Goal: Find specific page/section: Find specific page/section

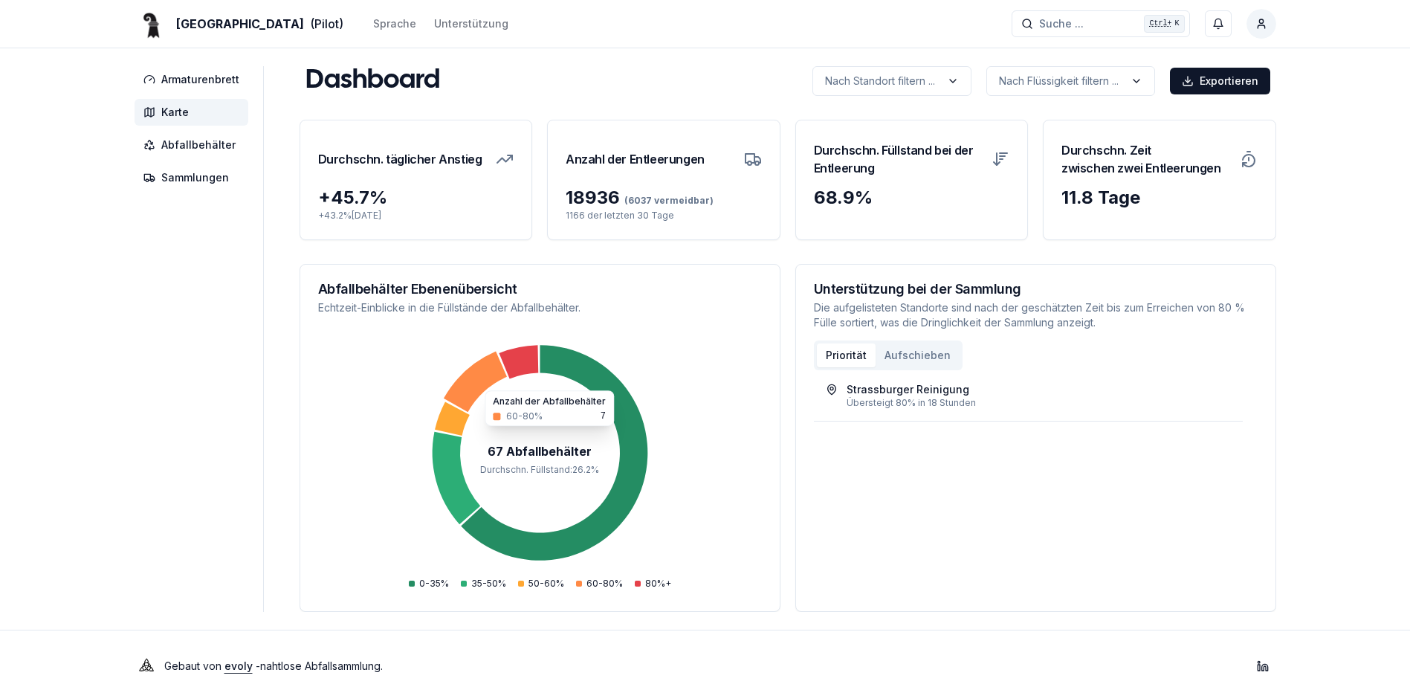
click at [186, 116] on span "Karte" at bounding box center [175, 112] width 28 height 15
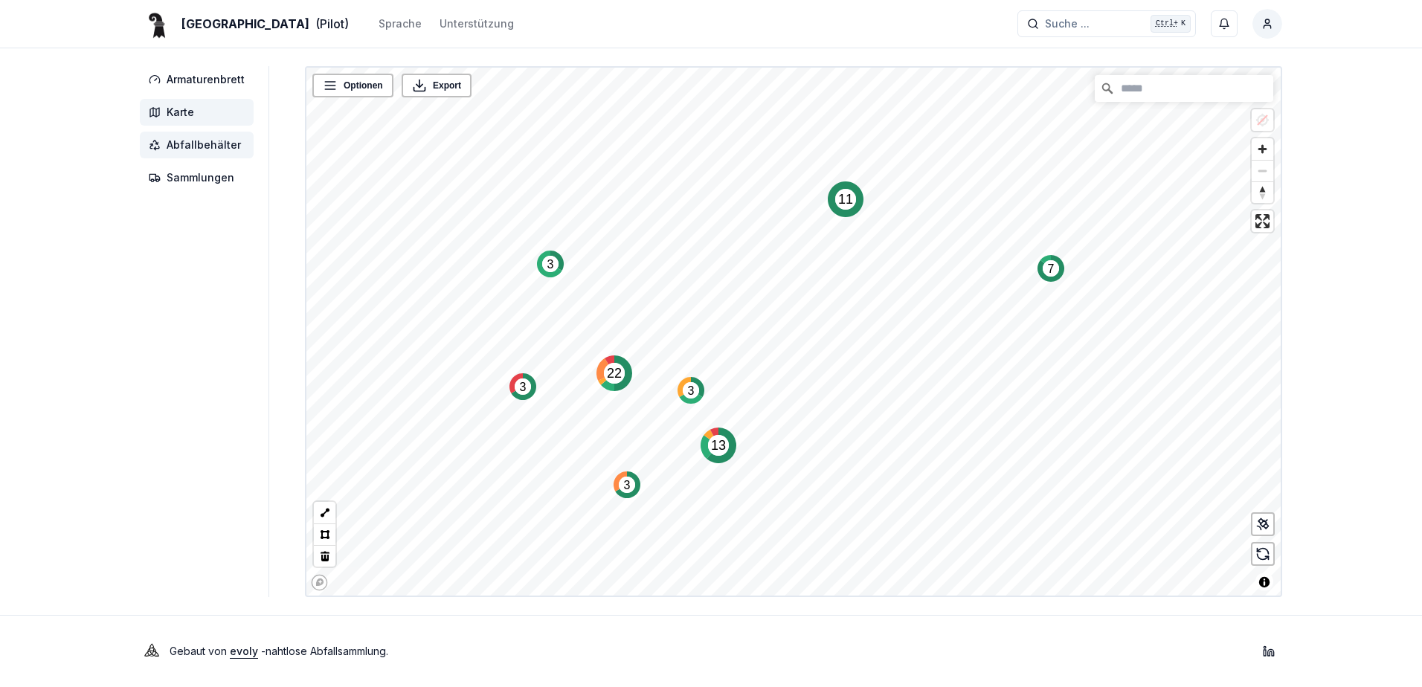
click at [199, 147] on span "Abfallbehälter" at bounding box center [204, 145] width 74 height 15
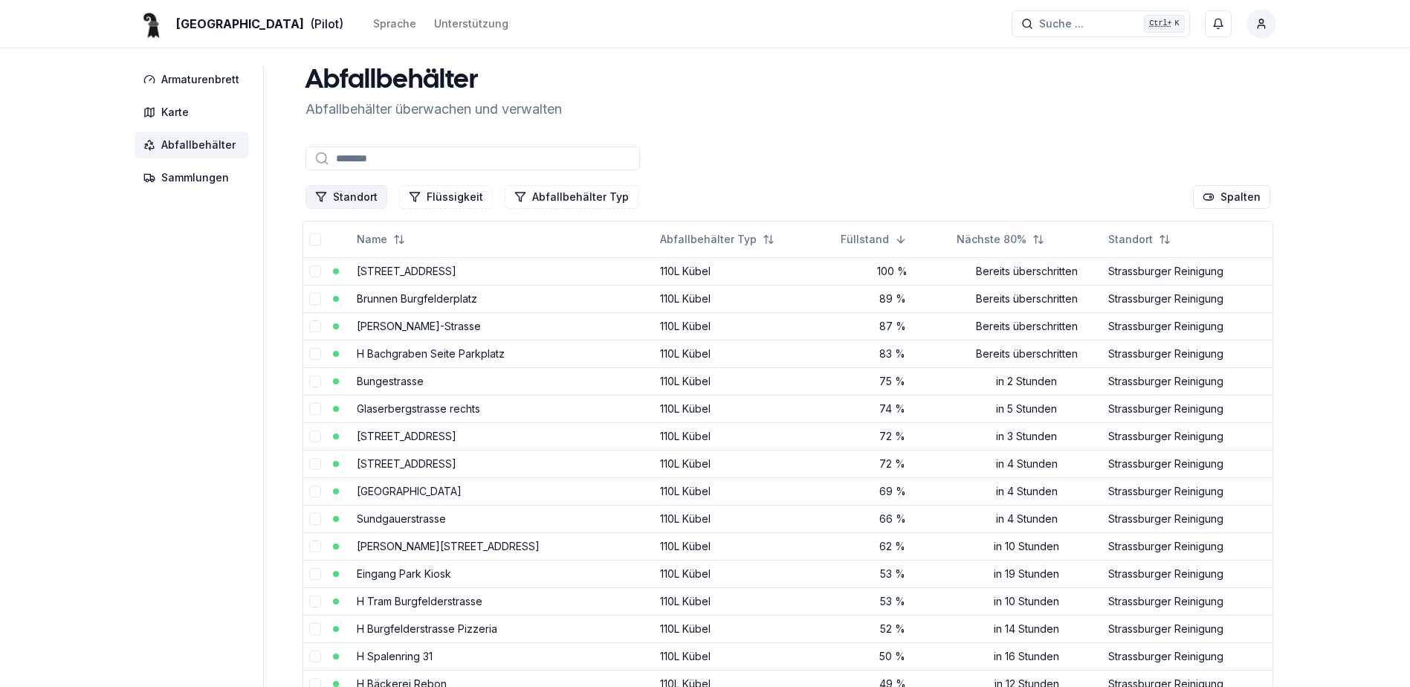
click at [345, 187] on button "Standort" at bounding box center [347, 197] width 82 height 24
click at [344, 332] on span "Strassburger Reinigung" at bounding box center [388, 332] width 115 height 15
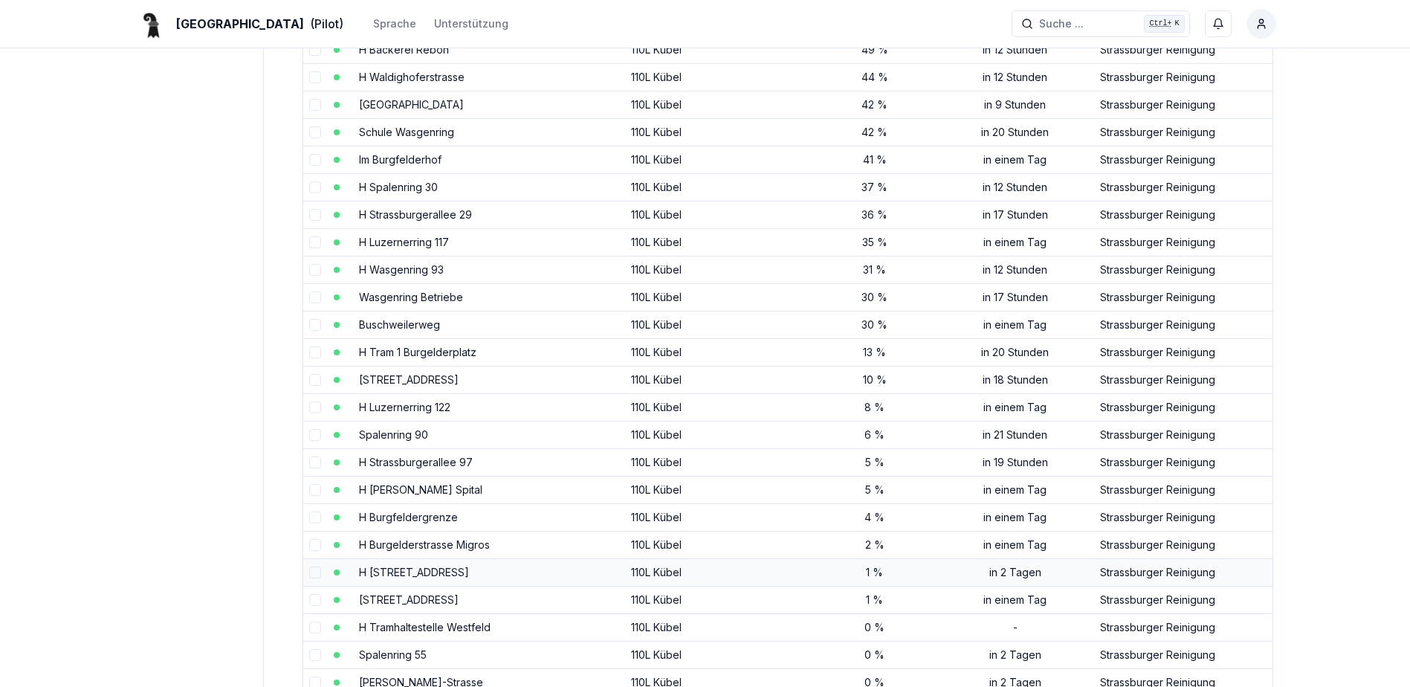
scroll to position [669, 0]
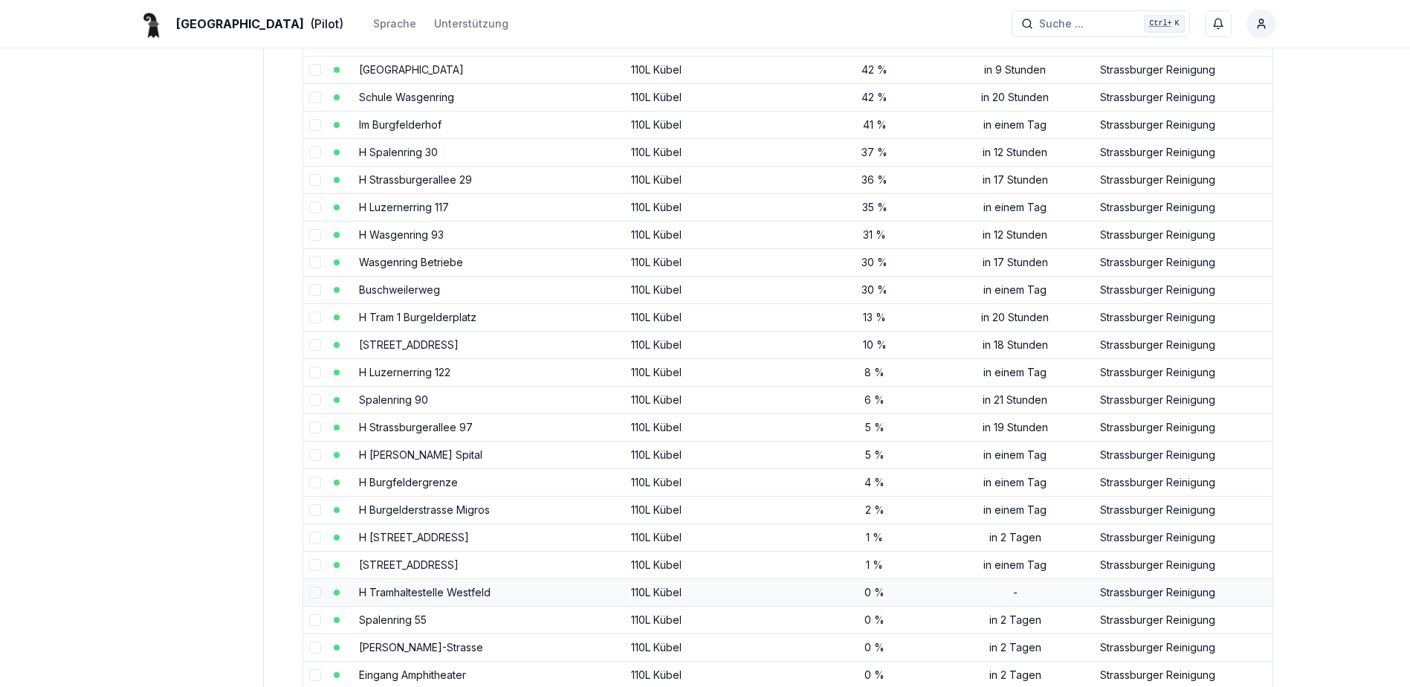
click at [424, 590] on link "H Tramhaltestelle Westfeld" at bounding box center [425, 592] width 132 height 13
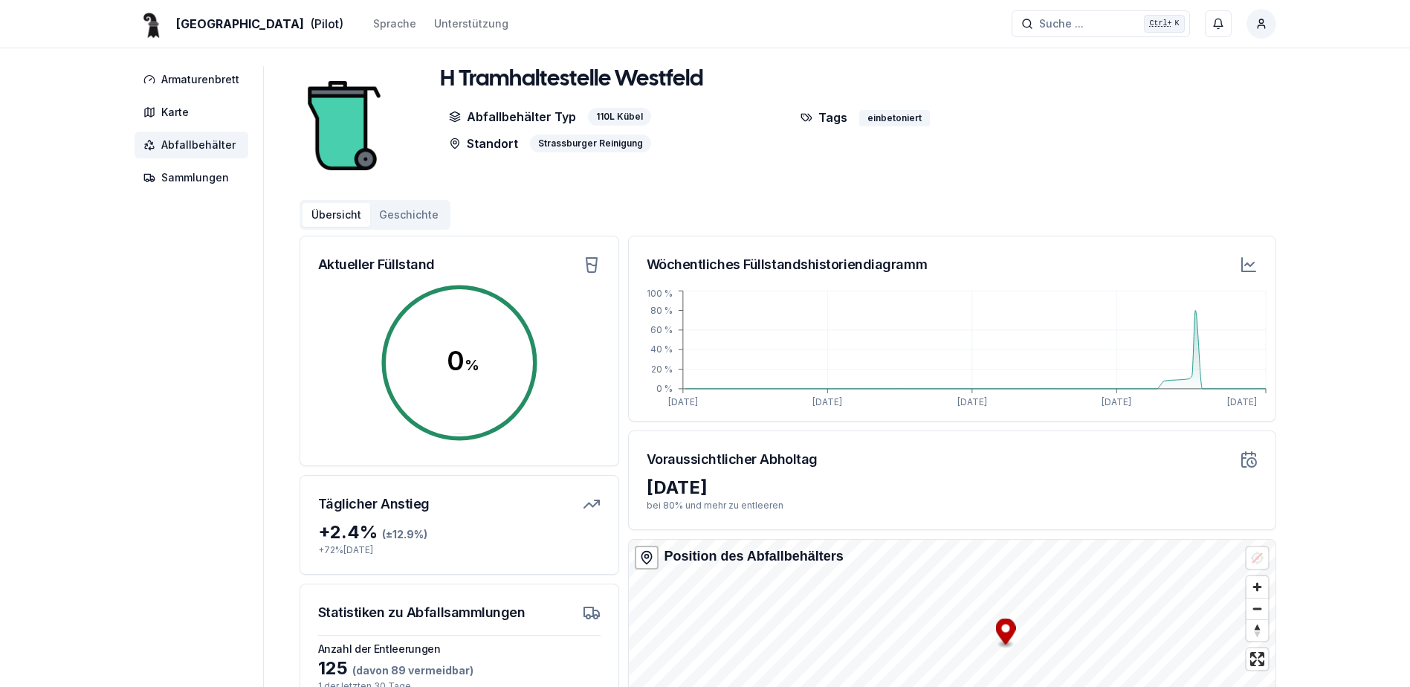
drag, startPoint x: 1338, startPoint y: 612, endPoint x: 1365, endPoint y: 606, distance: 28.1
click at [1339, 612] on div "Basel (Pilot) Sprache Unterstützung Suche ... Suche ... Ctrl+ K Osmon Llolluni …" at bounding box center [705, 451] width 1410 height 903
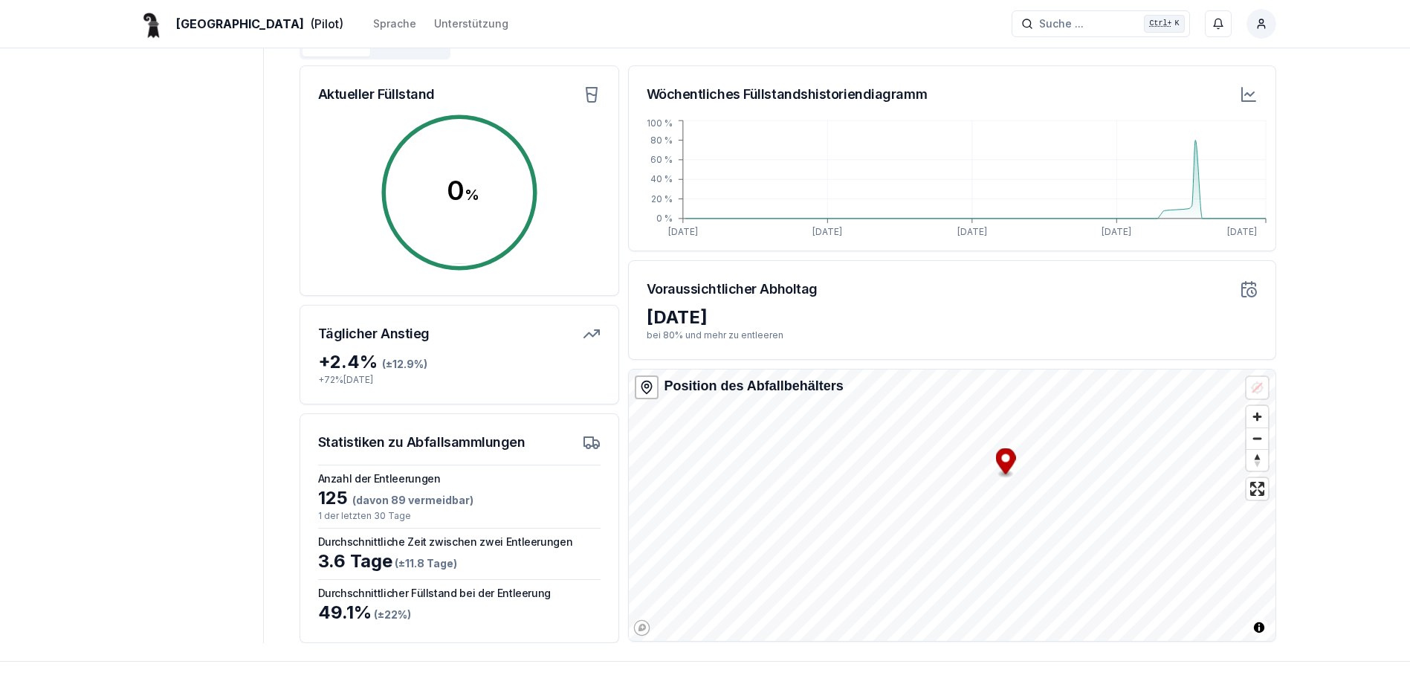
scroll to position [216, 0]
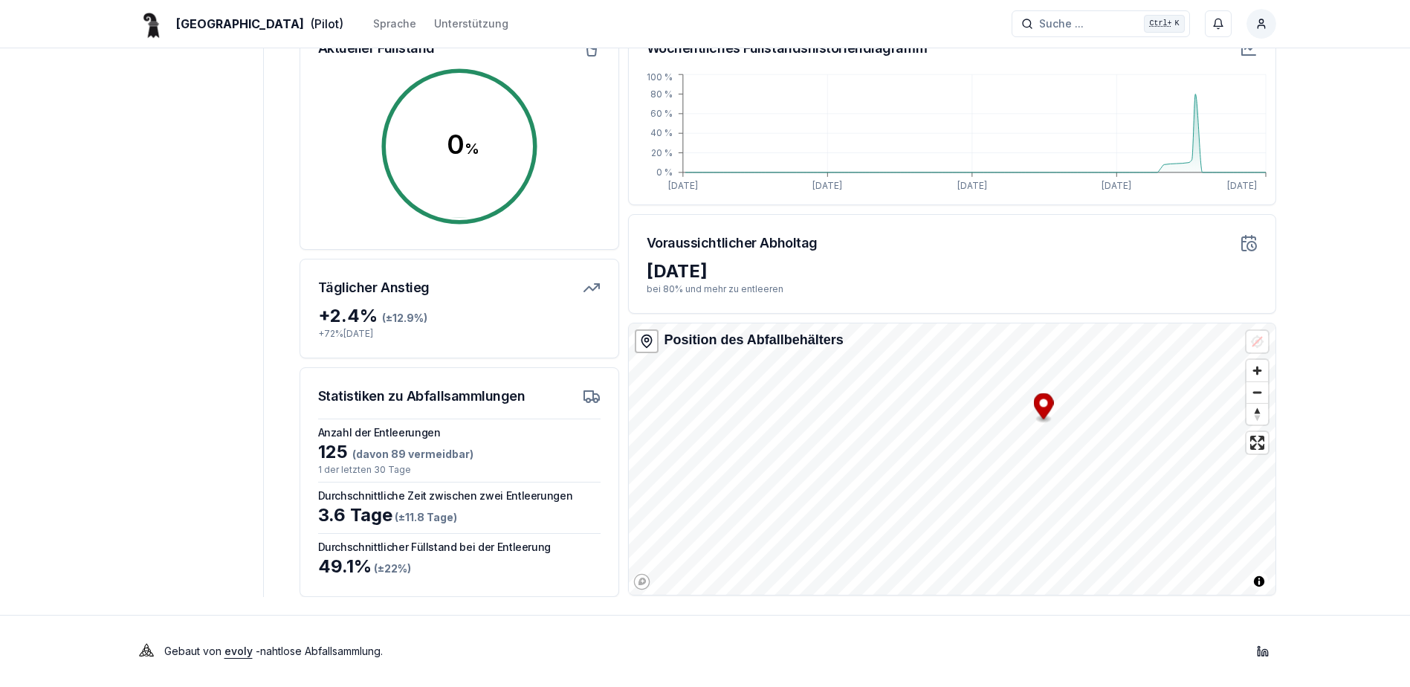
click at [1352, 407] on div "Basel (Pilot) Sprache Unterstützung Suche ... Suche ... Ctrl+ K Osmon Llolluni …" at bounding box center [705, 235] width 1410 height 903
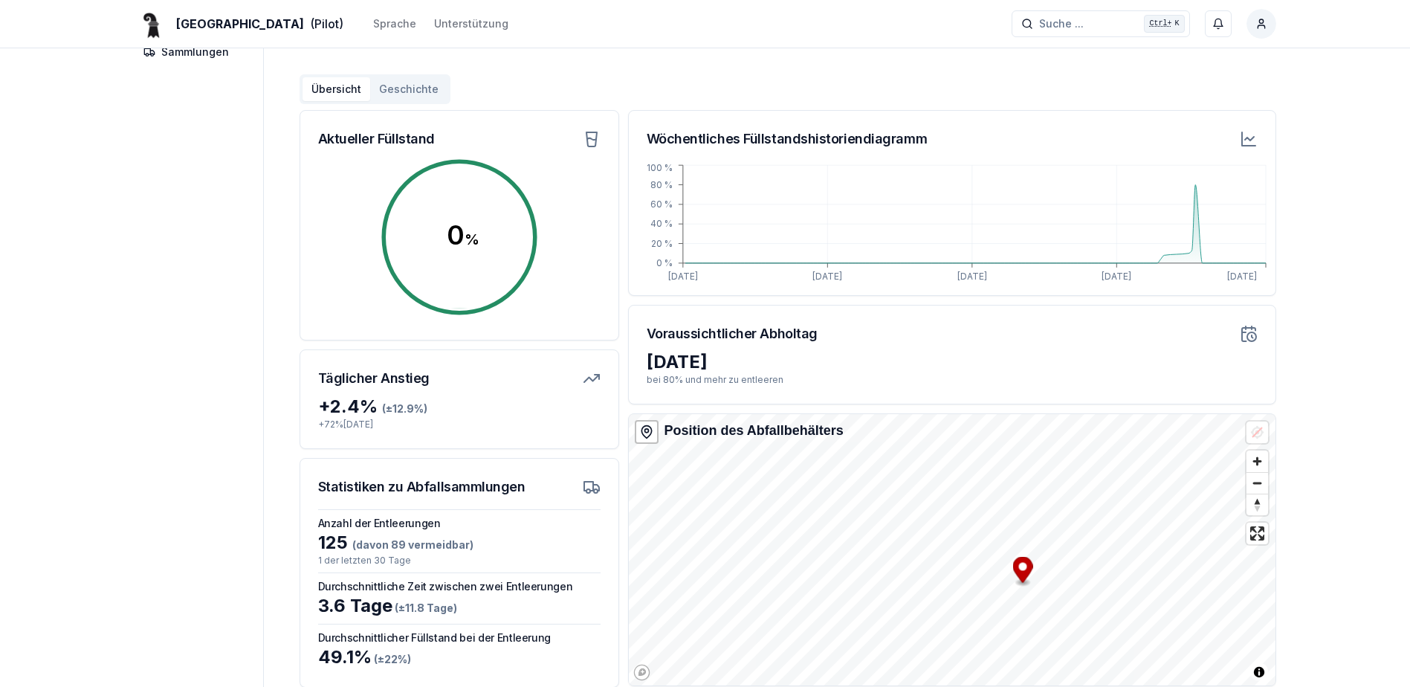
scroll to position [0, 0]
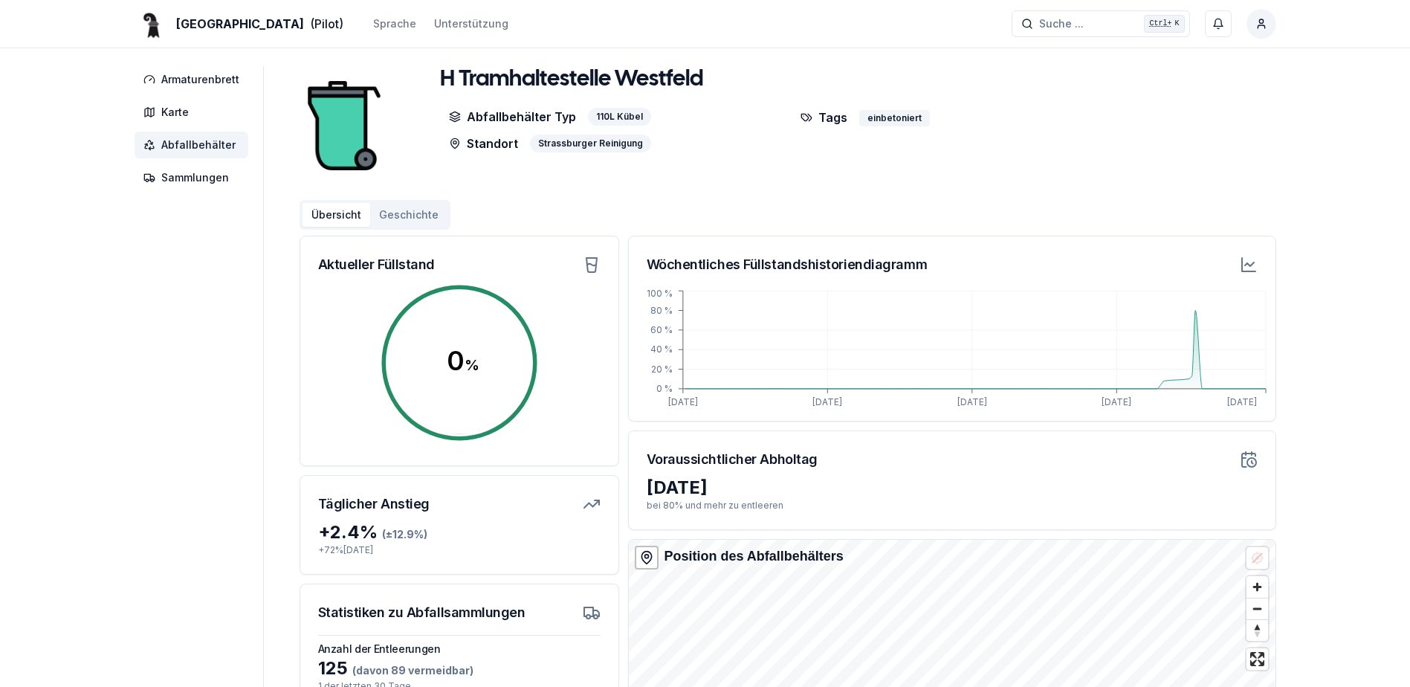
click at [1029, 686] on html "Basel (Pilot) Sprache Unterstützung Suche ... Suche ... Ctrl+ K Osmon Llolluni …" at bounding box center [705, 451] width 1410 height 903
click at [903, 686] on html "Basel (Pilot) Sprache Unterstützung Suche ... Suche ... Ctrl+ K Osmon Llolluni …" at bounding box center [705, 451] width 1410 height 903
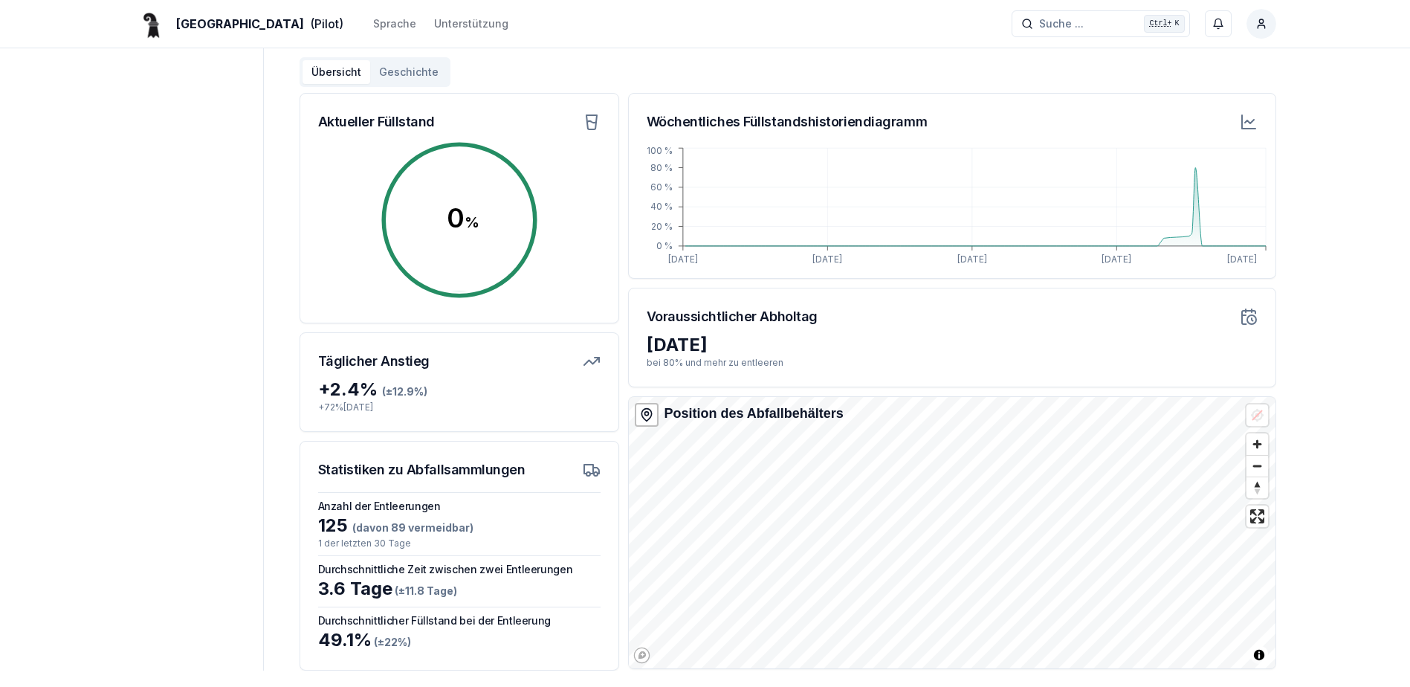
scroll to position [149, 0]
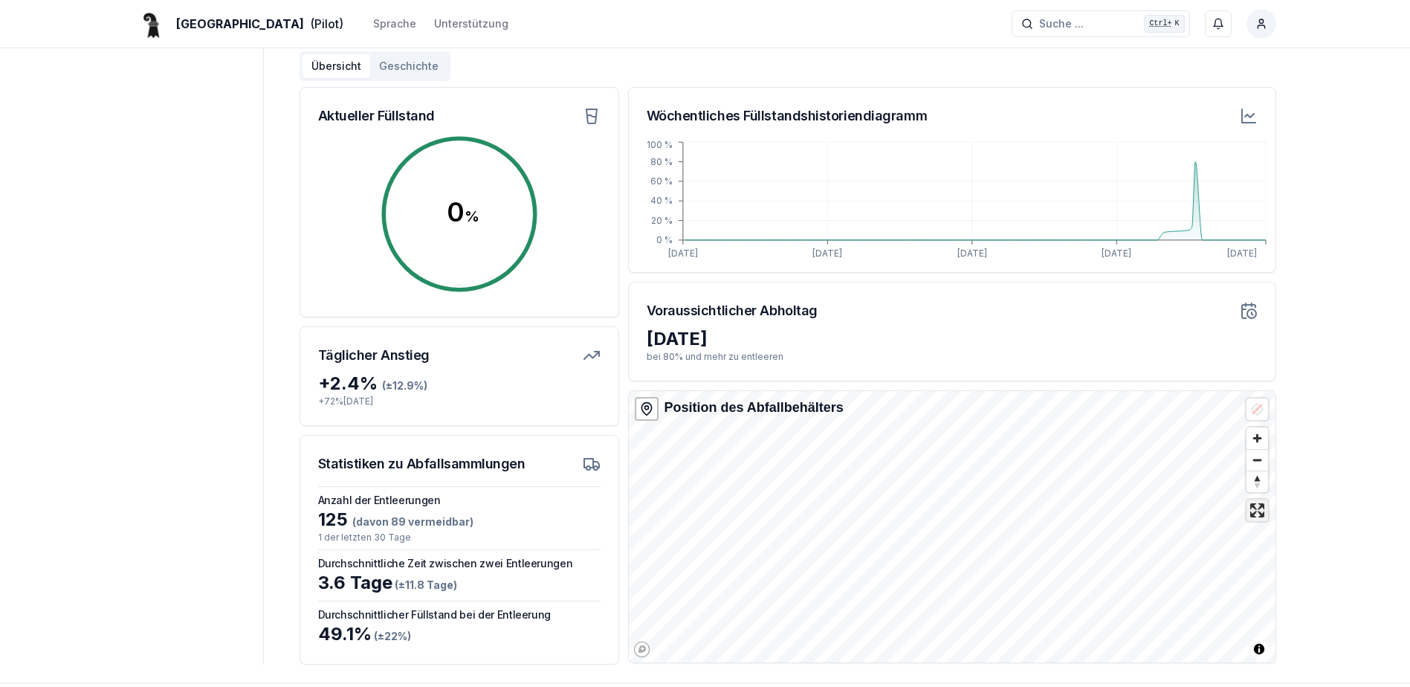
click at [1253, 519] on span "Enter fullscreen" at bounding box center [1258, 511] width 22 height 22
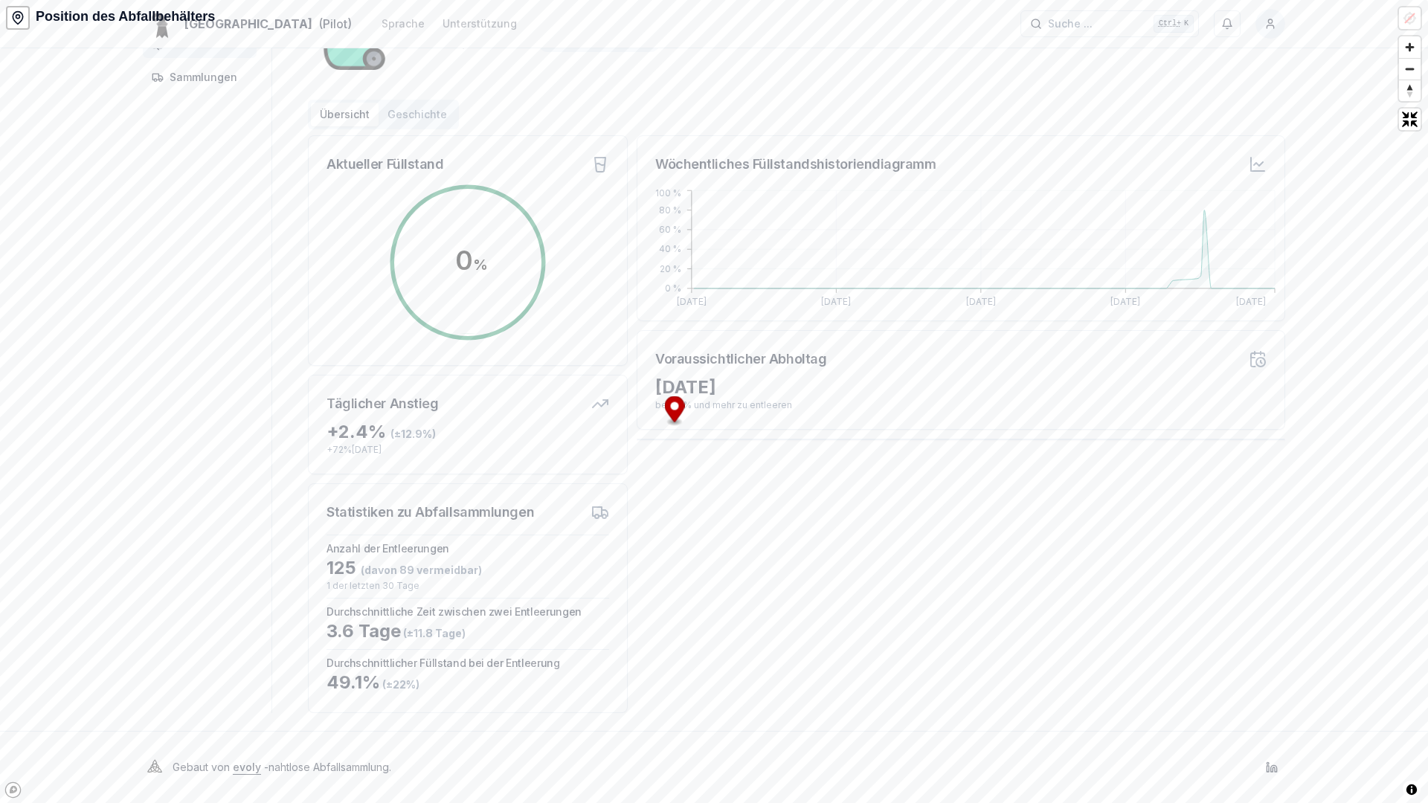
drag, startPoint x: 939, startPoint y: 535, endPoint x: 680, endPoint y: 417, distance: 284.2
click at [680, 417] on icon "Map marker" at bounding box center [675, 411] width 20 height 30
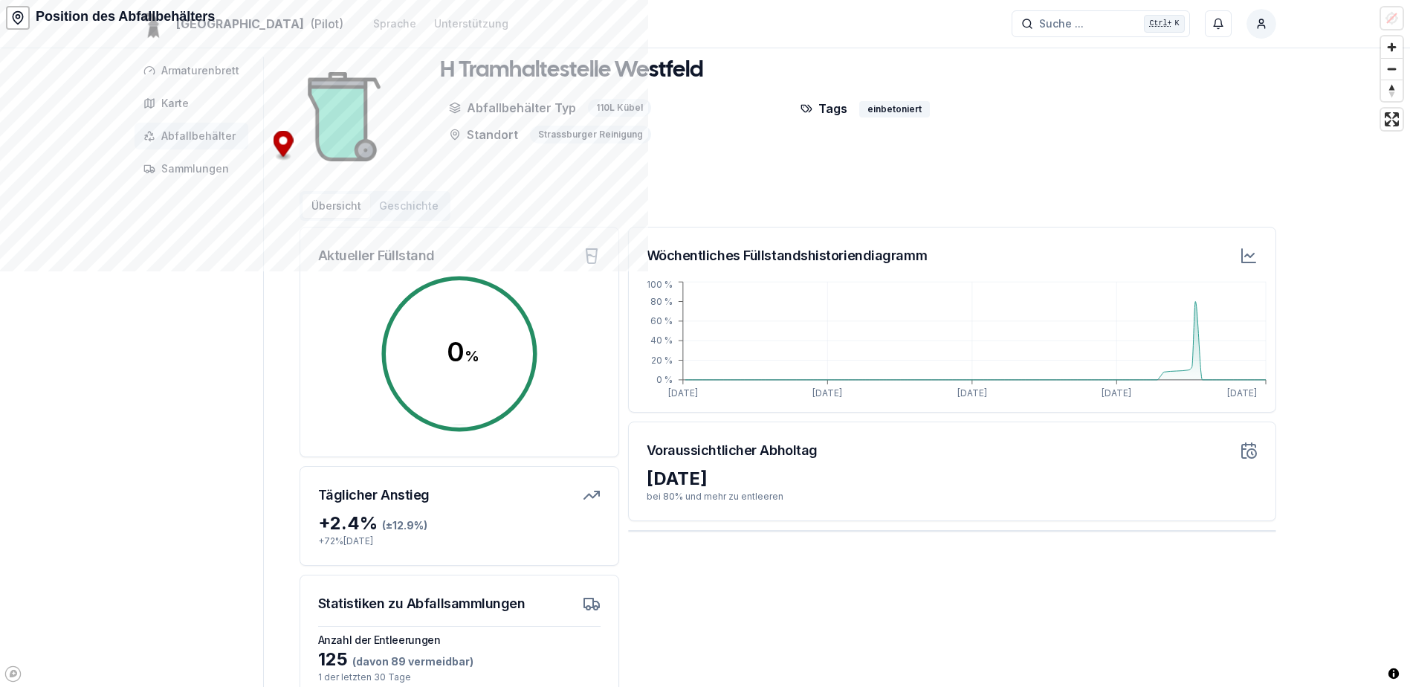
scroll to position [0, 0]
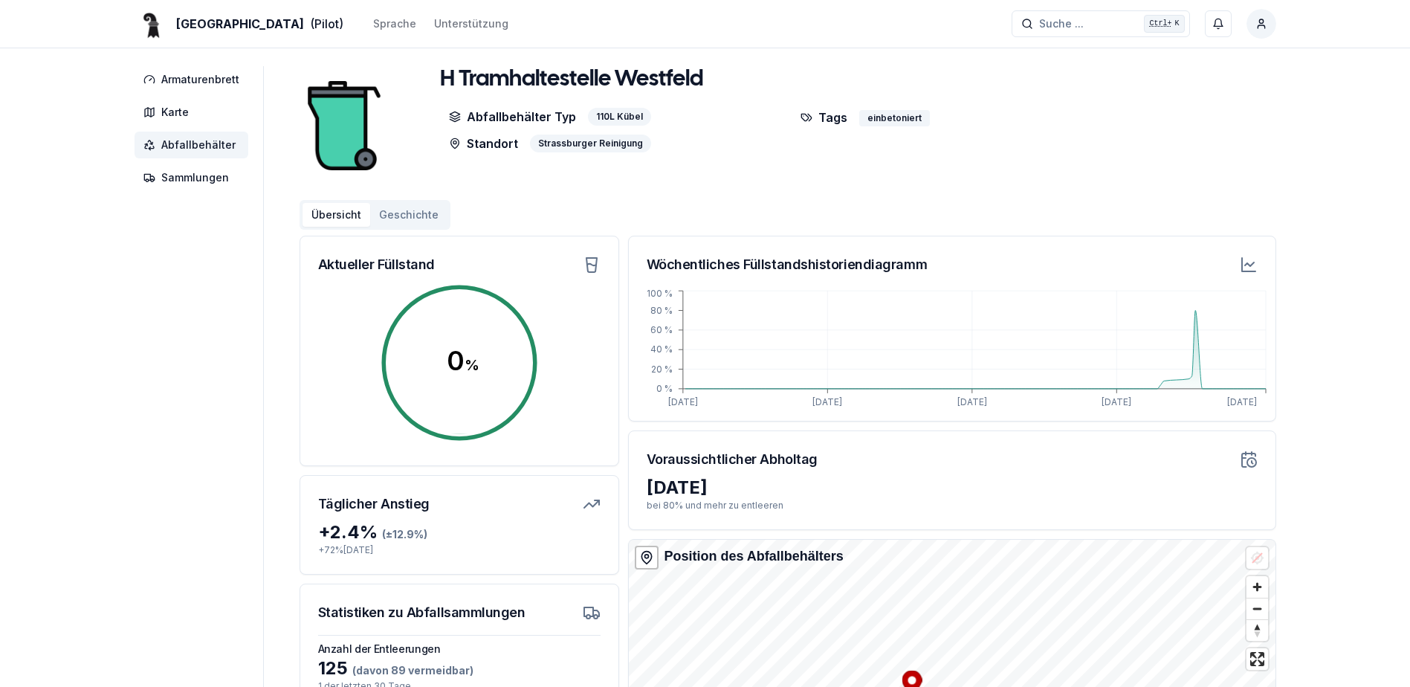
click at [639, 82] on h1 "H Tramhaltestelle Westfeld" at bounding box center [571, 79] width 263 height 27
click at [648, 81] on h1 "H Tramhaltestelle Westfeld" at bounding box center [571, 79] width 263 height 27
click at [483, 146] on p "Standort" at bounding box center [483, 144] width 69 height 18
click at [471, 146] on p "Standort" at bounding box center [483, 144] width 69 height 18
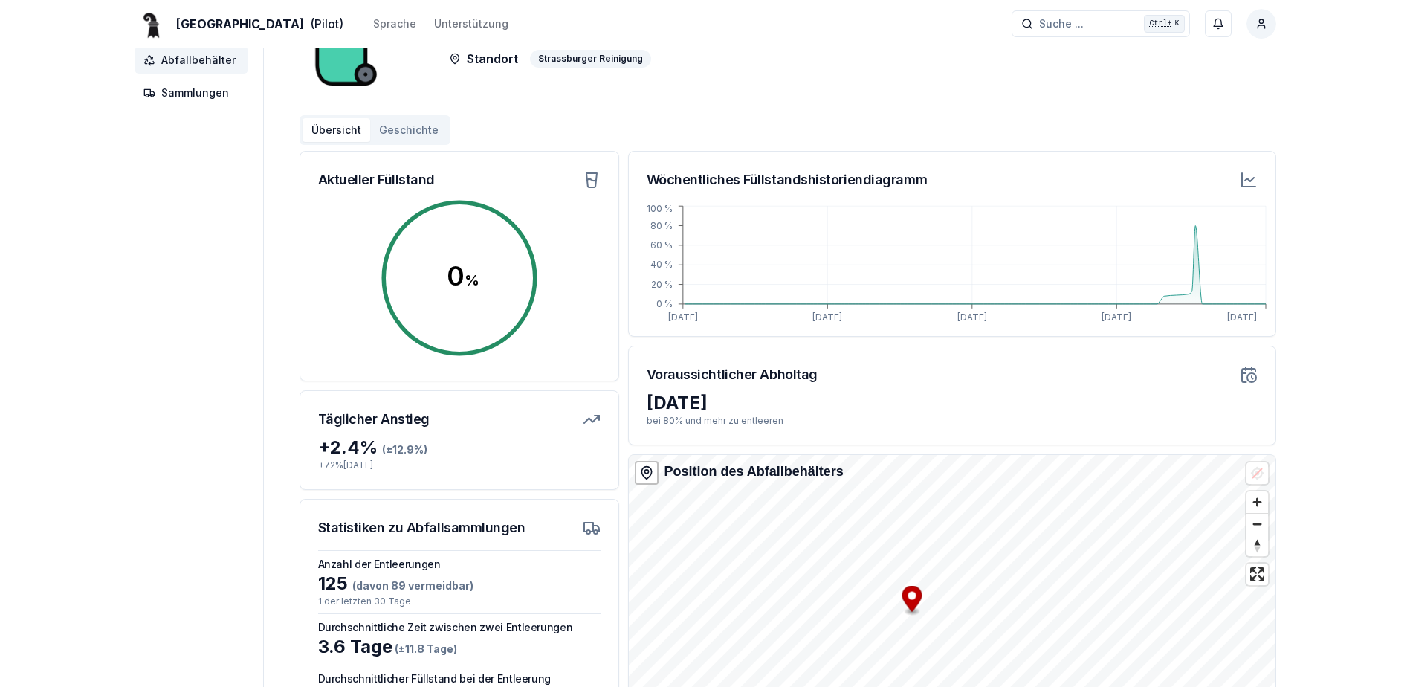
scroll to position [216, 0]
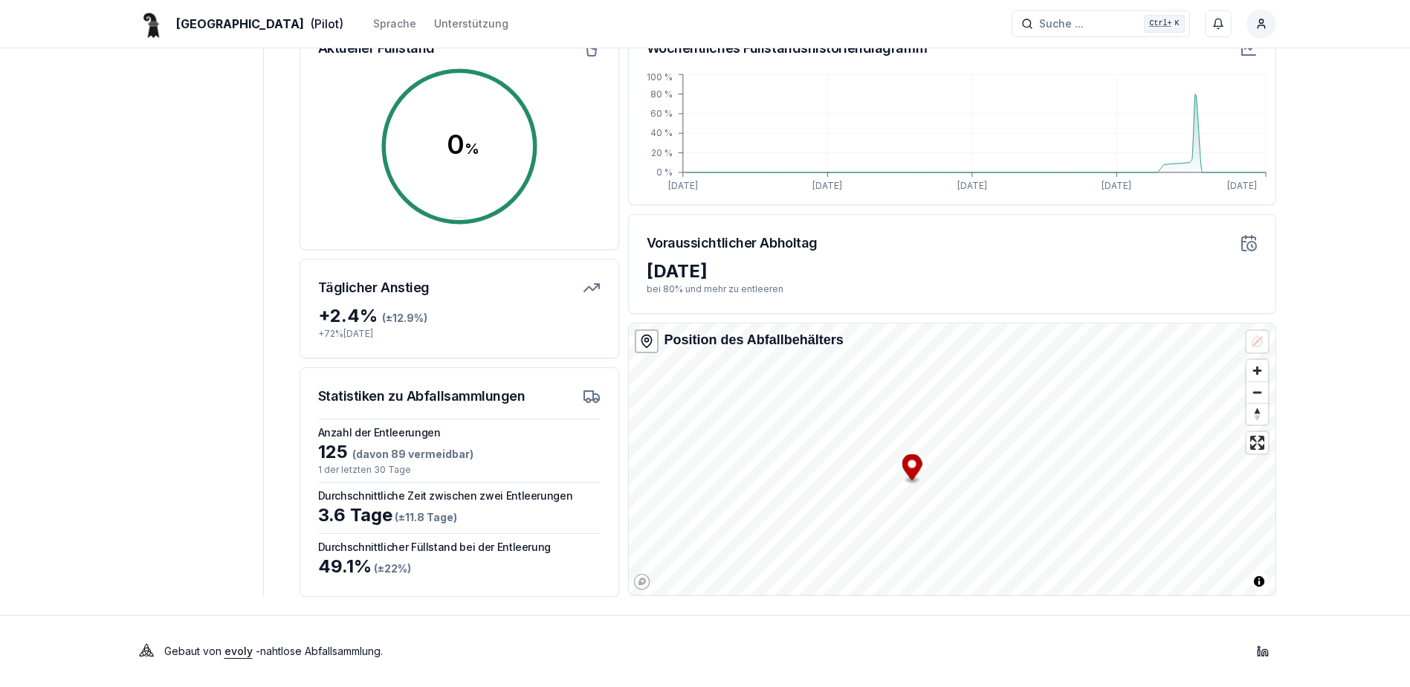
drag, startPoint x: 1257, startPoint y: 442, endPoint x: 1260, endPoint y: 518, distance: 76.6
click at [1257, 442] on span "Enter fullscreen" at bounding box center [1258, 443] width 22 height 22
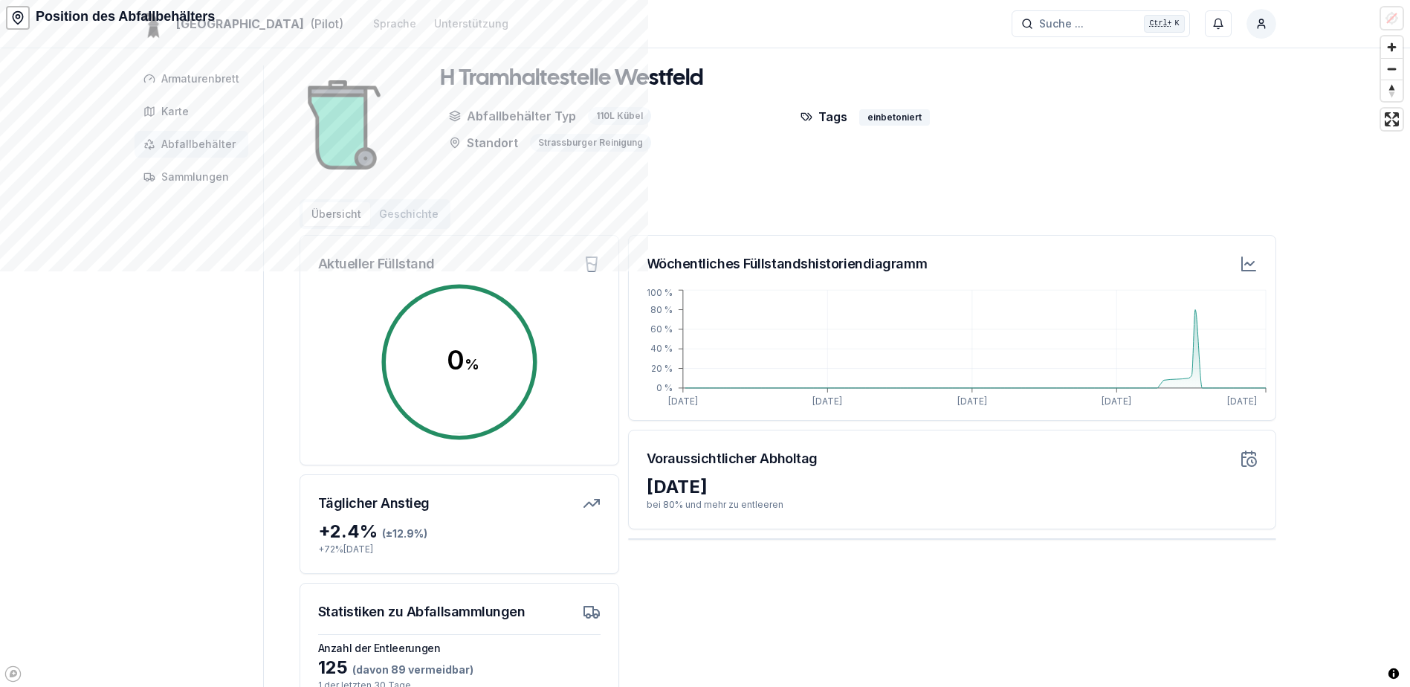
scroll to position [0, 0]
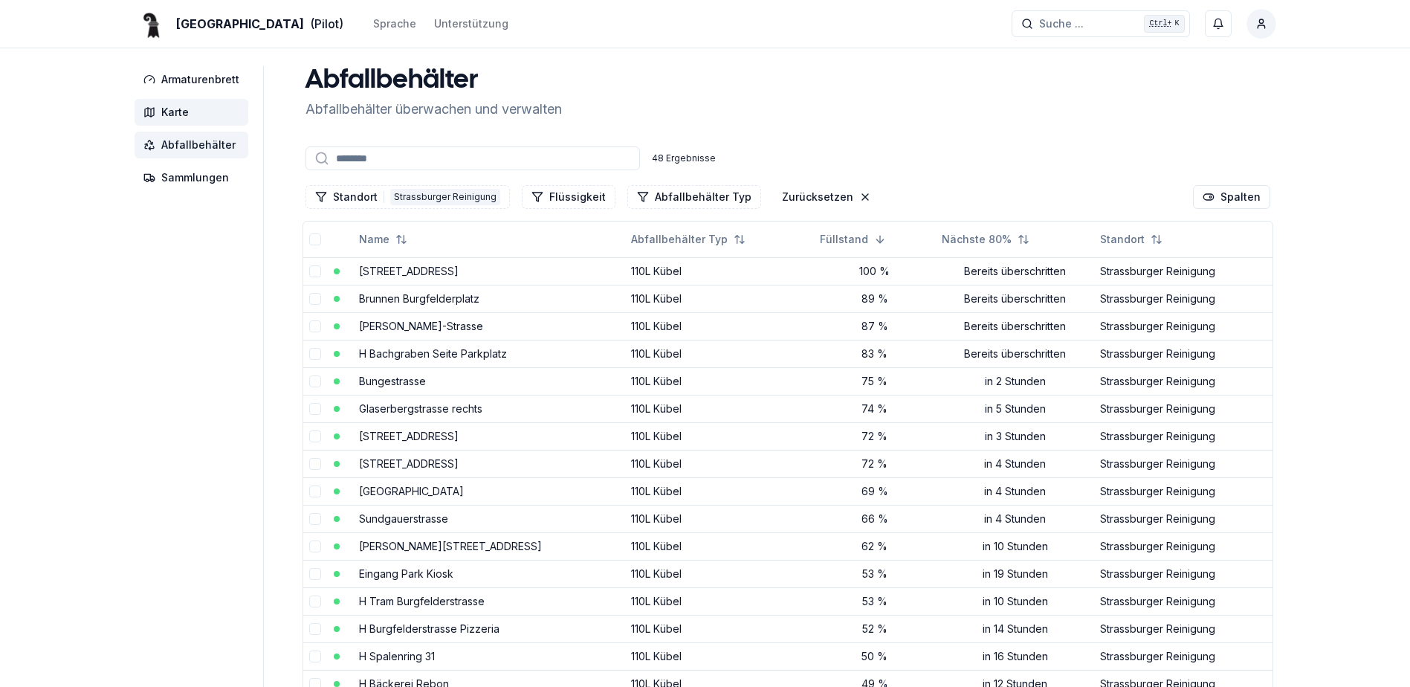
click at [178, 112] on span "Karte" at bounding box center [175, 112] width 28 height 15
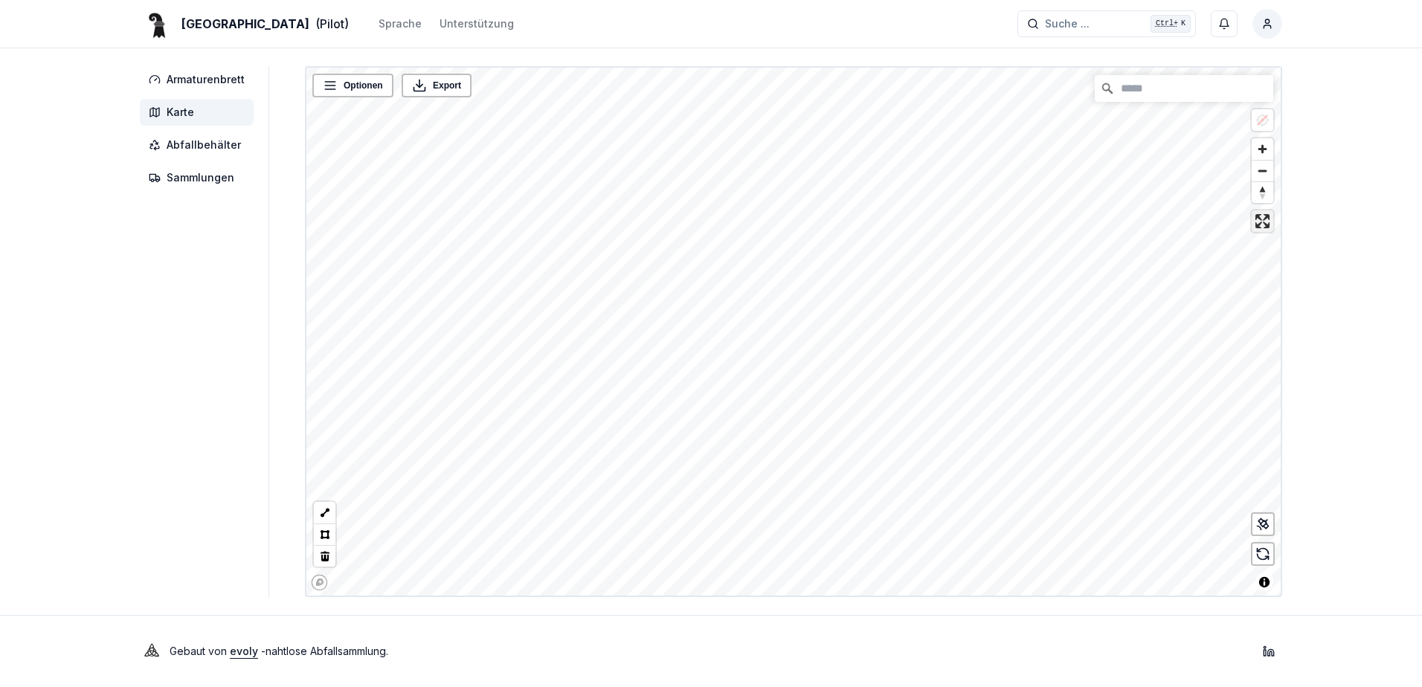
click at [1263, 228] on span "Enter fullscreen" at bounding box center [1262, 221] width 22 height 22
